Goal: Task Accomplishment & Management: Use online tool/utility

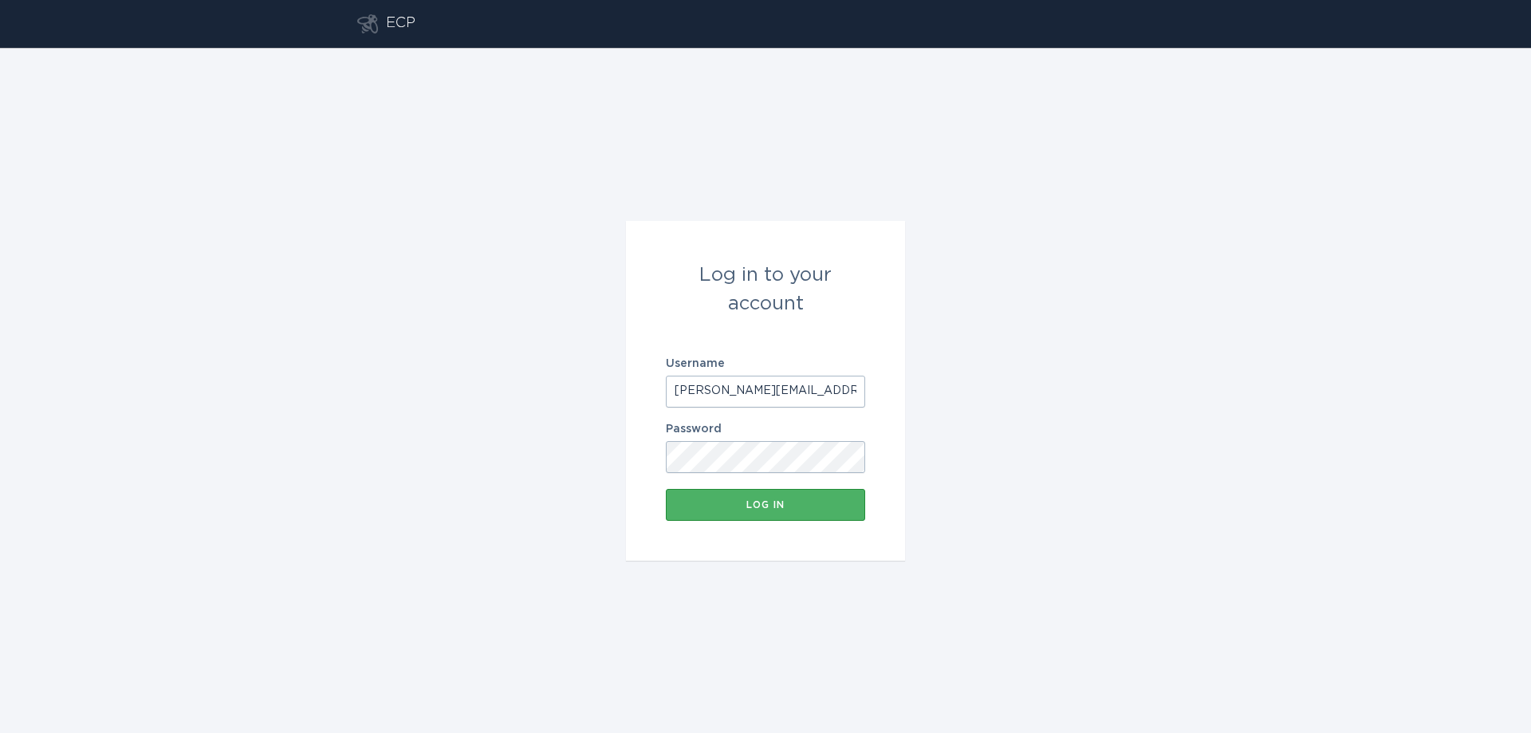
click at [775, 509] on div "Log in" at bounding box center [765, 505] width 183 height 10
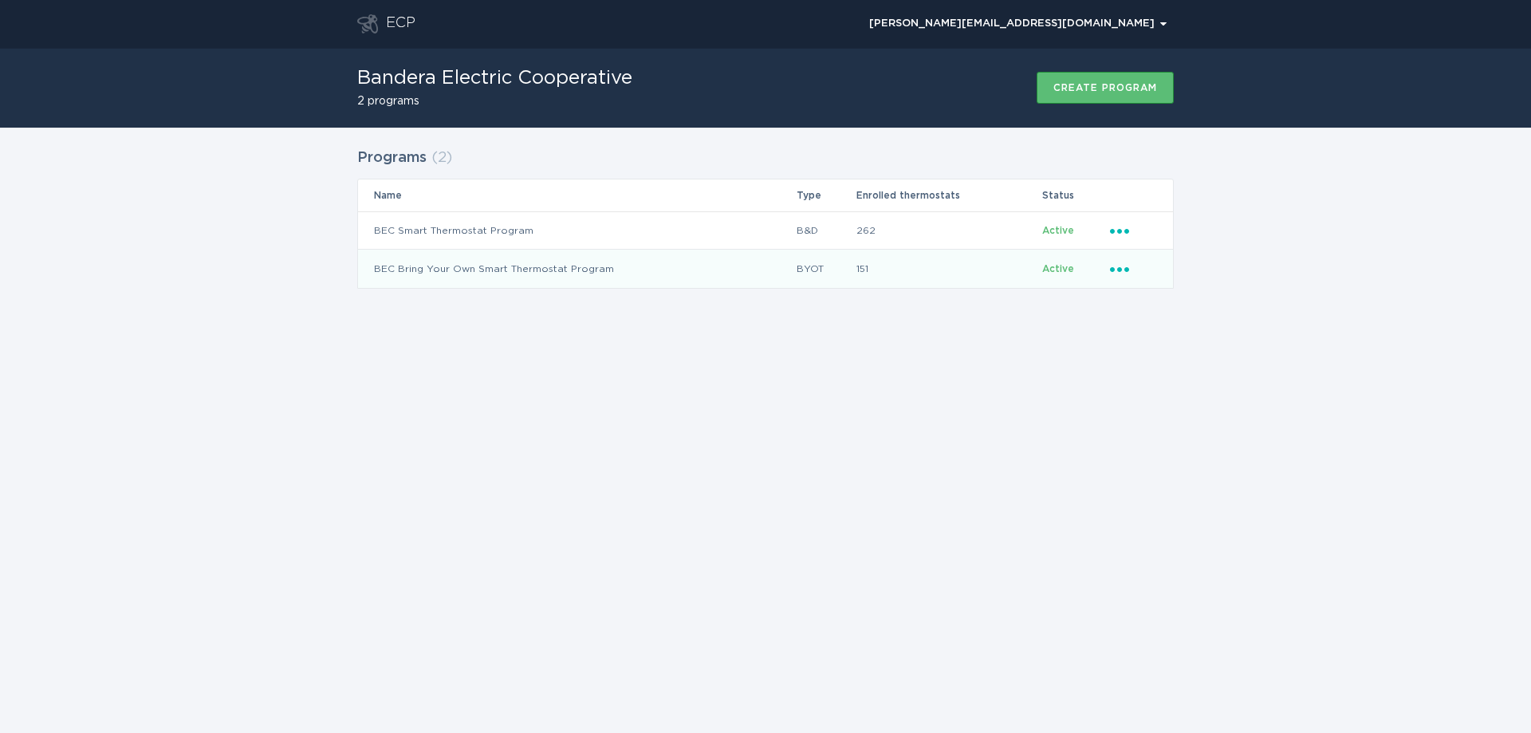
click at [1119, 270] on icon "Popover menu" at bounding box center [1119, 269] width 19 height 5
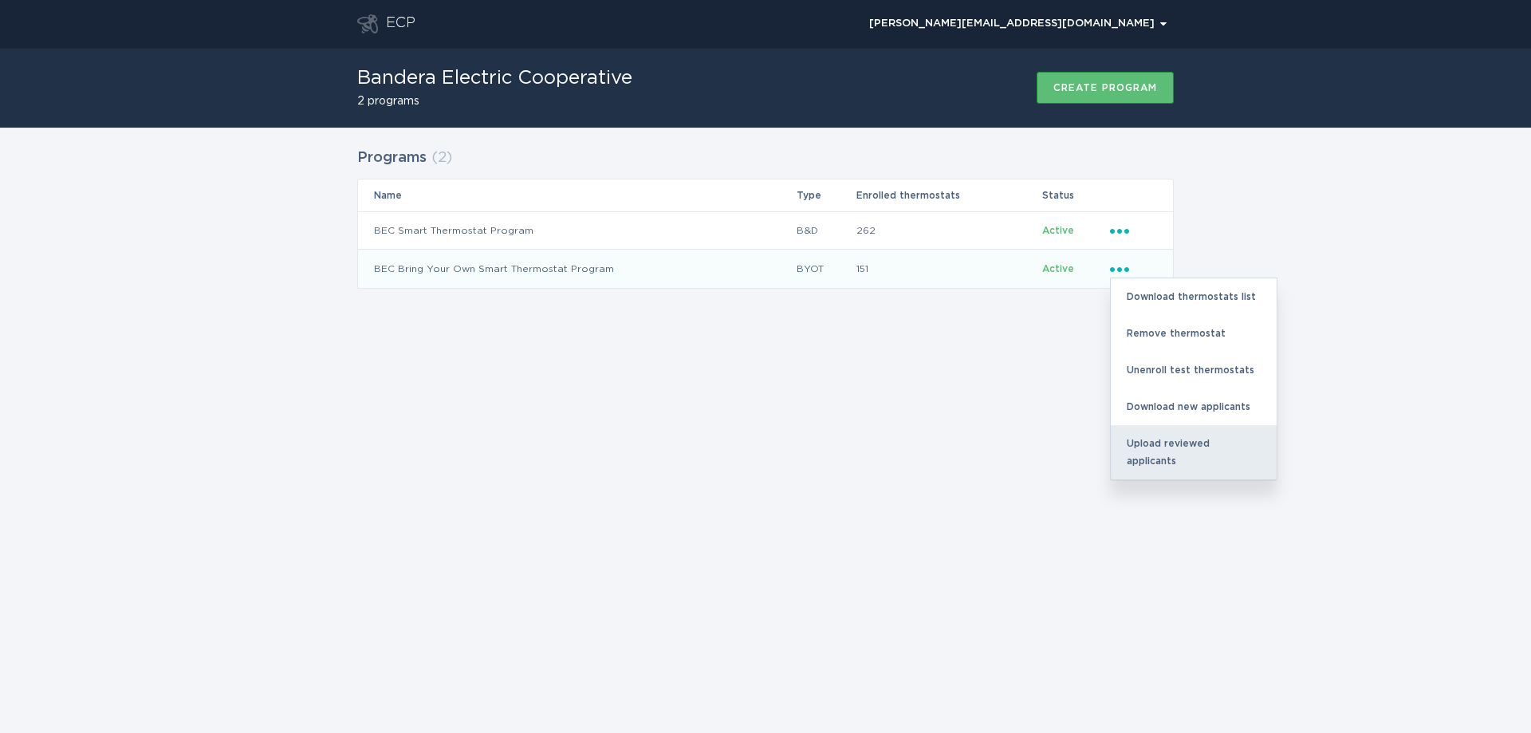
click at [1156, 437] on div "Upload reviewed applicants" at bounding box center [1194, 452] width 166 height 54
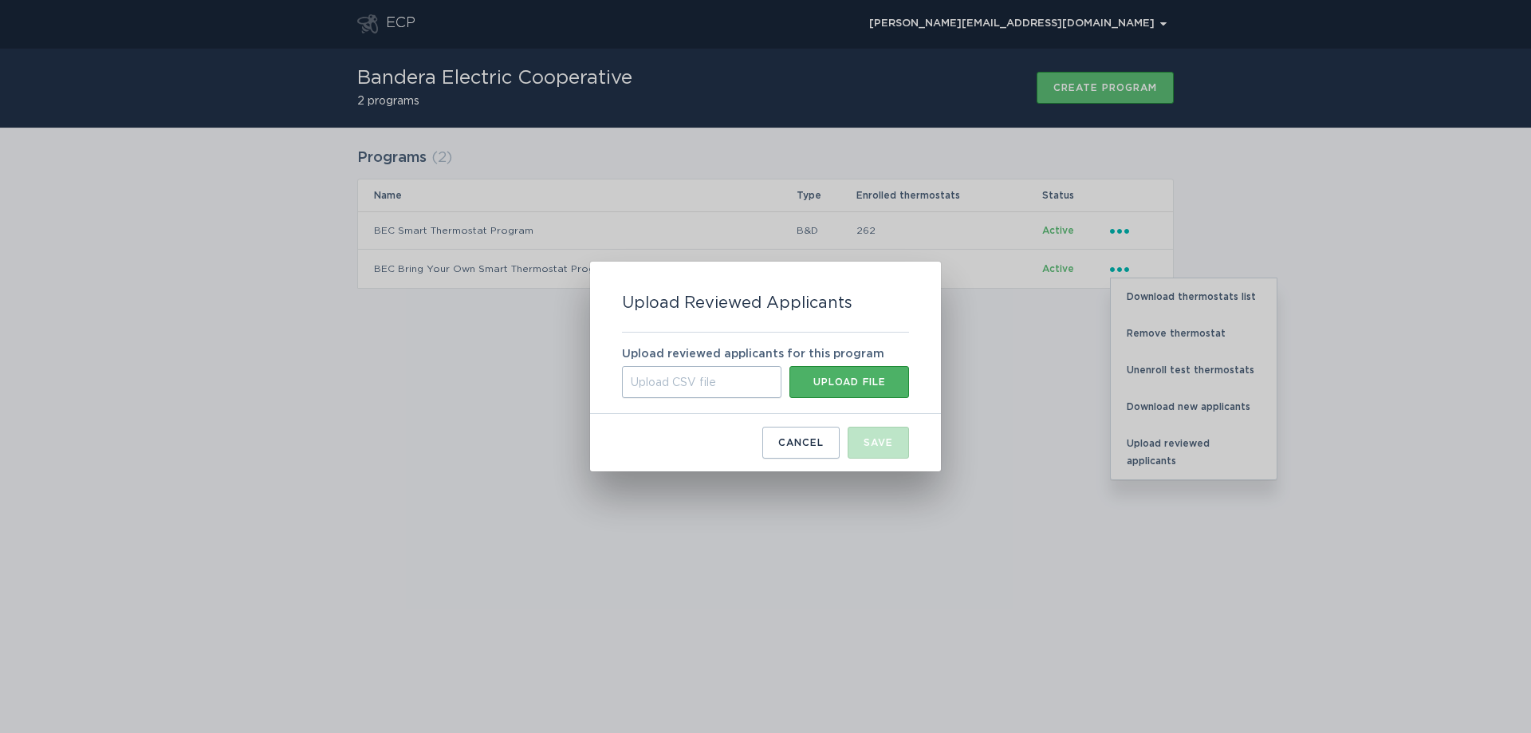
click at [828, 388] on button "Upload file" at bounding box center [850, 382] width 120 height 32
type input "C:\fakepath\[DATE].csv"
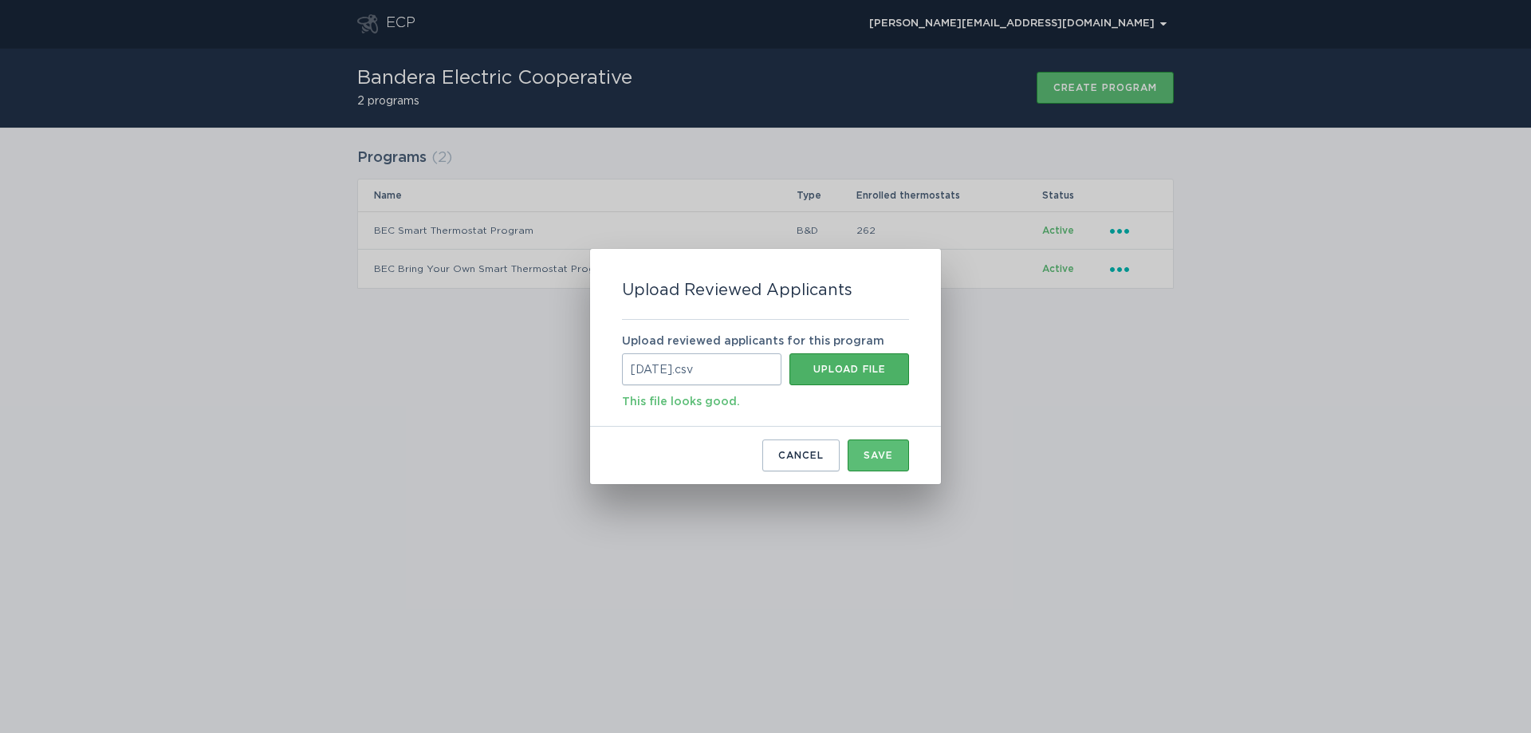
click at [858, 372] on div "Upload file" at bounding box center [850, 369] width 104 height 10
click at [883, 468] on button "Save" at bounding box center [878, 455] width 61 height 32
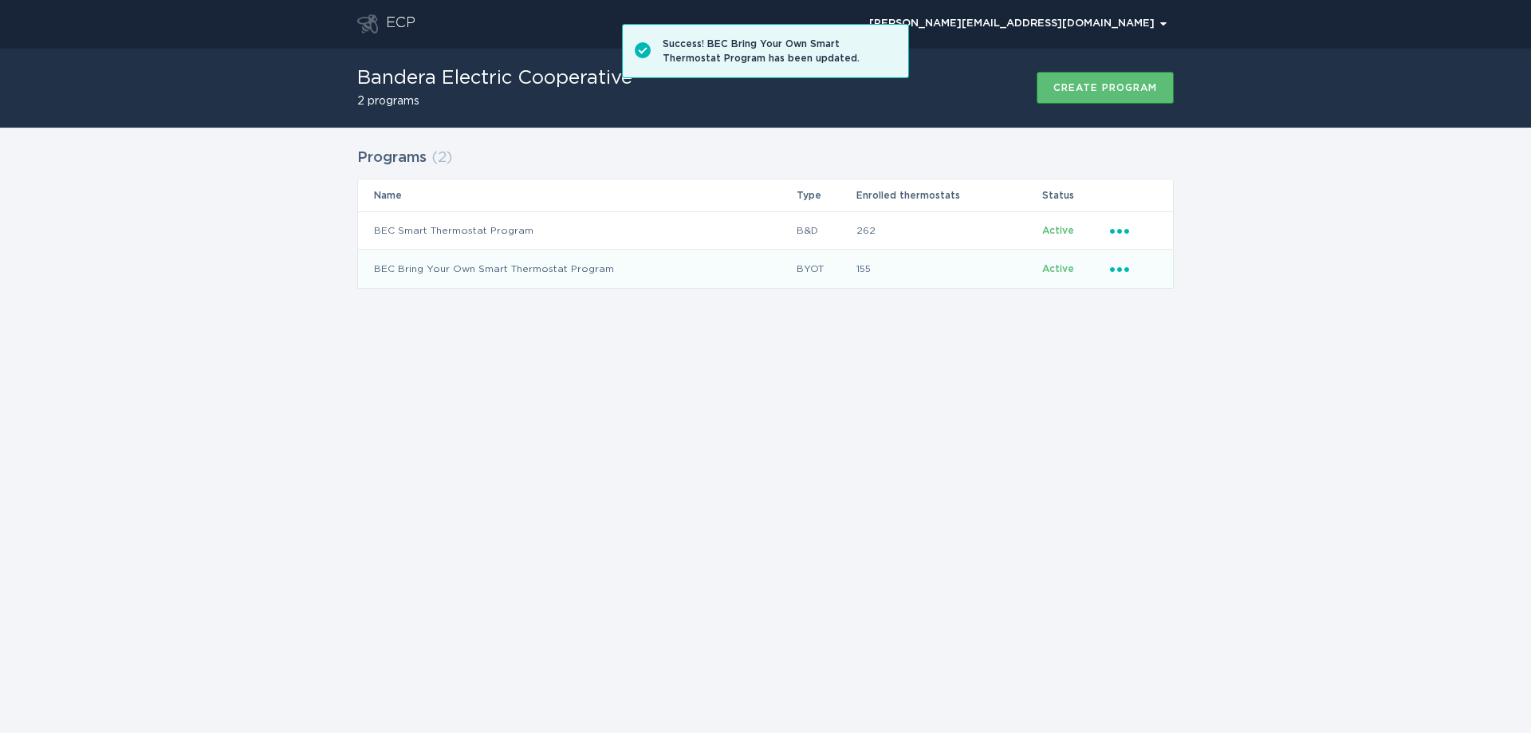
click at [1125, 267] on icon "Ellipsis" at bounding box center [1121, 267] width 22 height 14
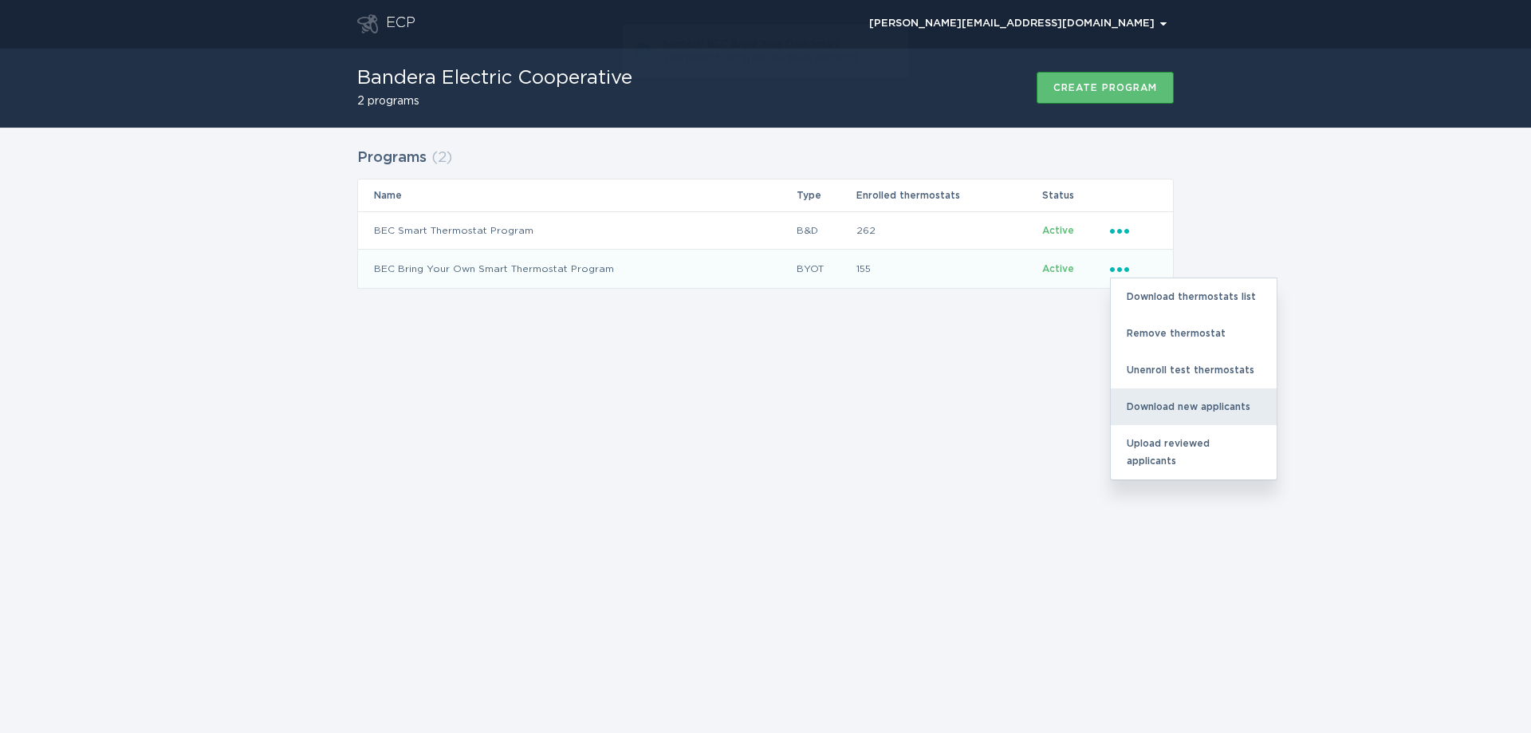
click at [1164, 408] on div "Download new applicants" at bounding box center [1194, 406] width 166 height 37
